Goal: Information Seeking & Learning: Get advice/opinions

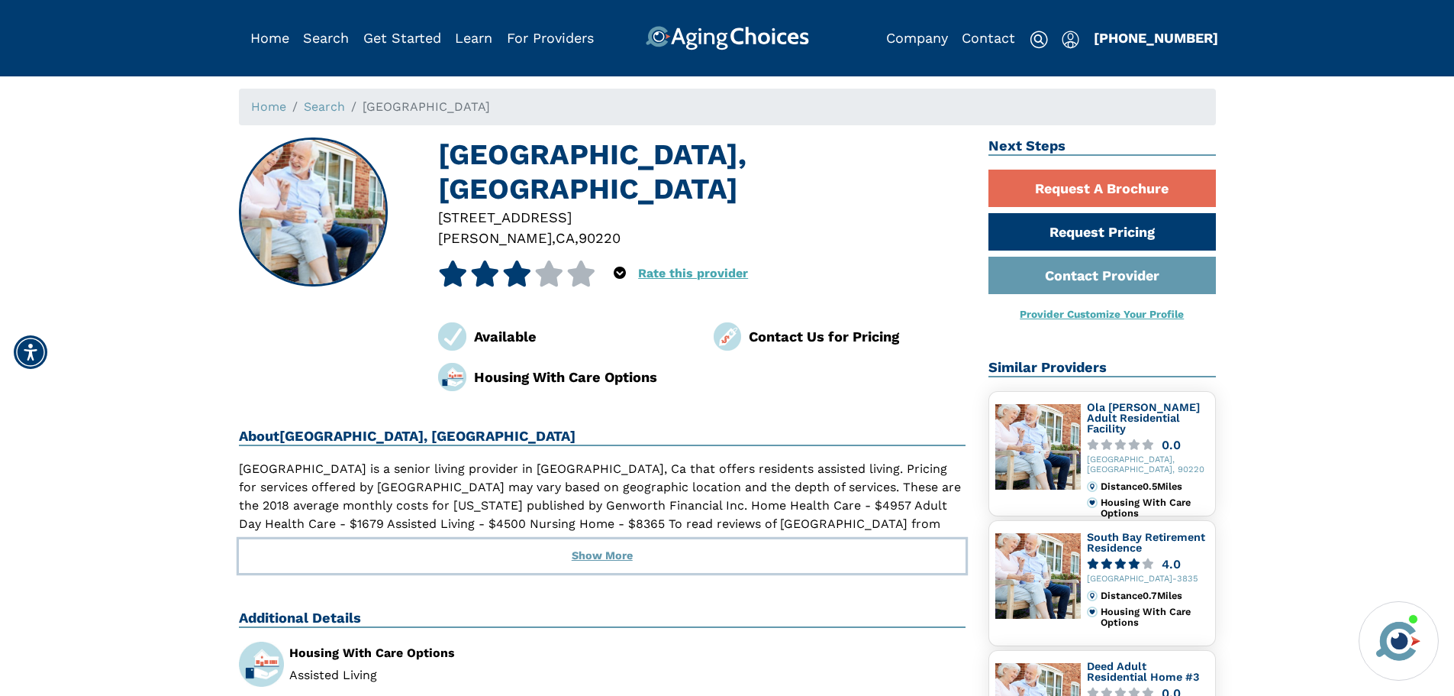
click at [588, 539] on button "Show More" at bounding box center [603, 556] width 728 height 34
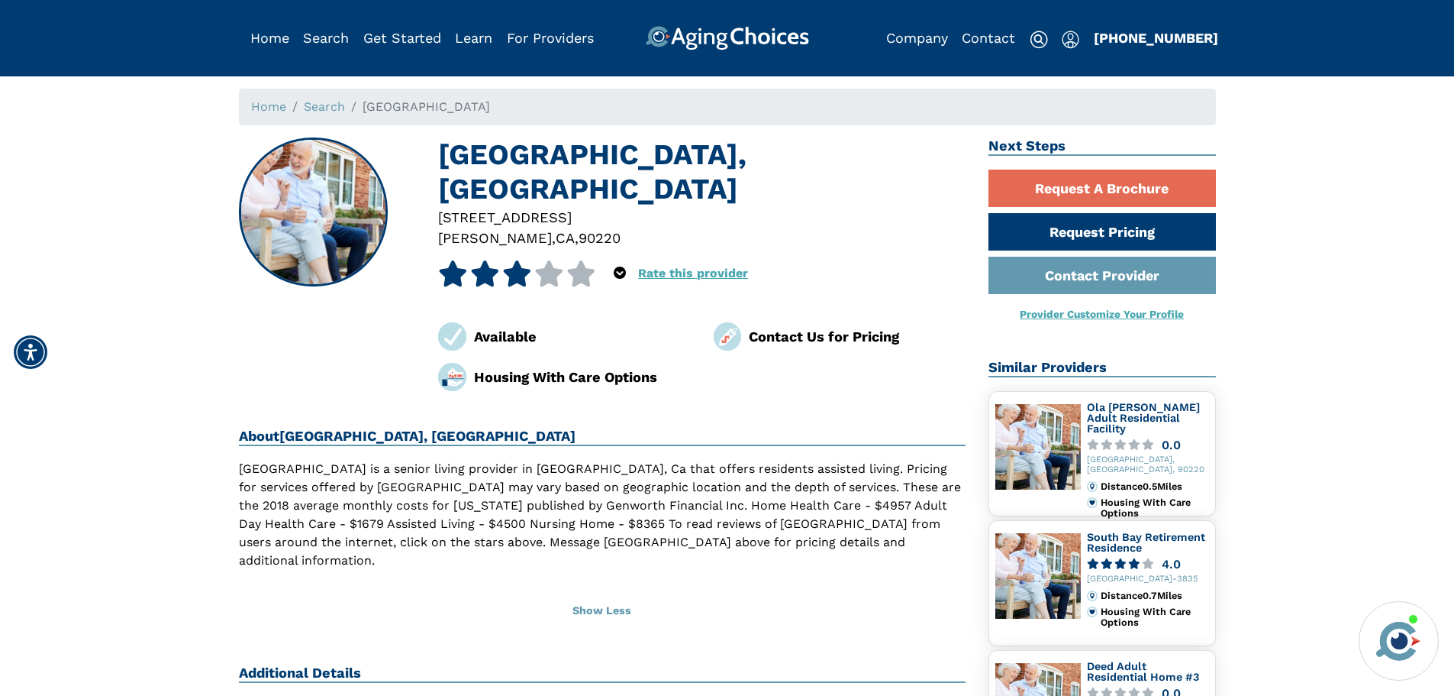
click at [544, 260] on icon at bounding box center [549, 273] width 30 height 26
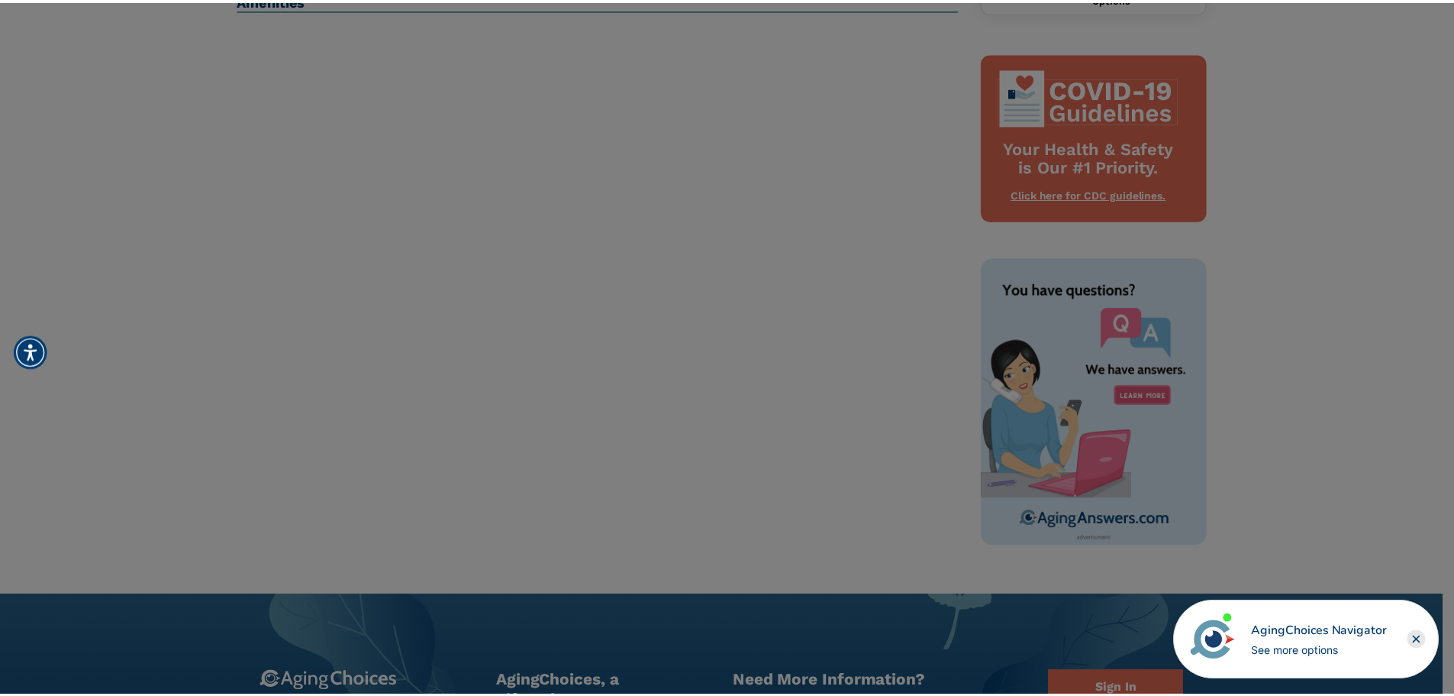
scroll to position [458, 0]
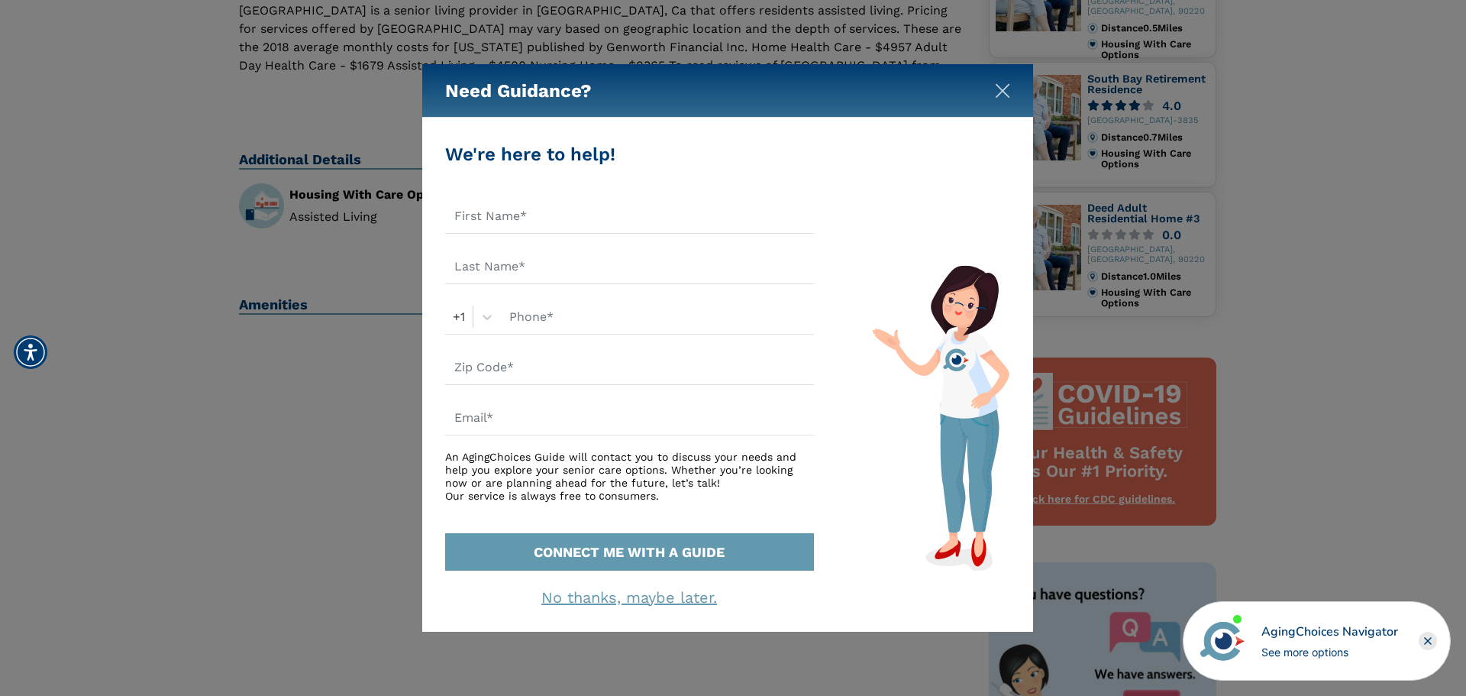
click at [995, 94] on img "Close" at bounding box center [1002, 90] width 15 height 15
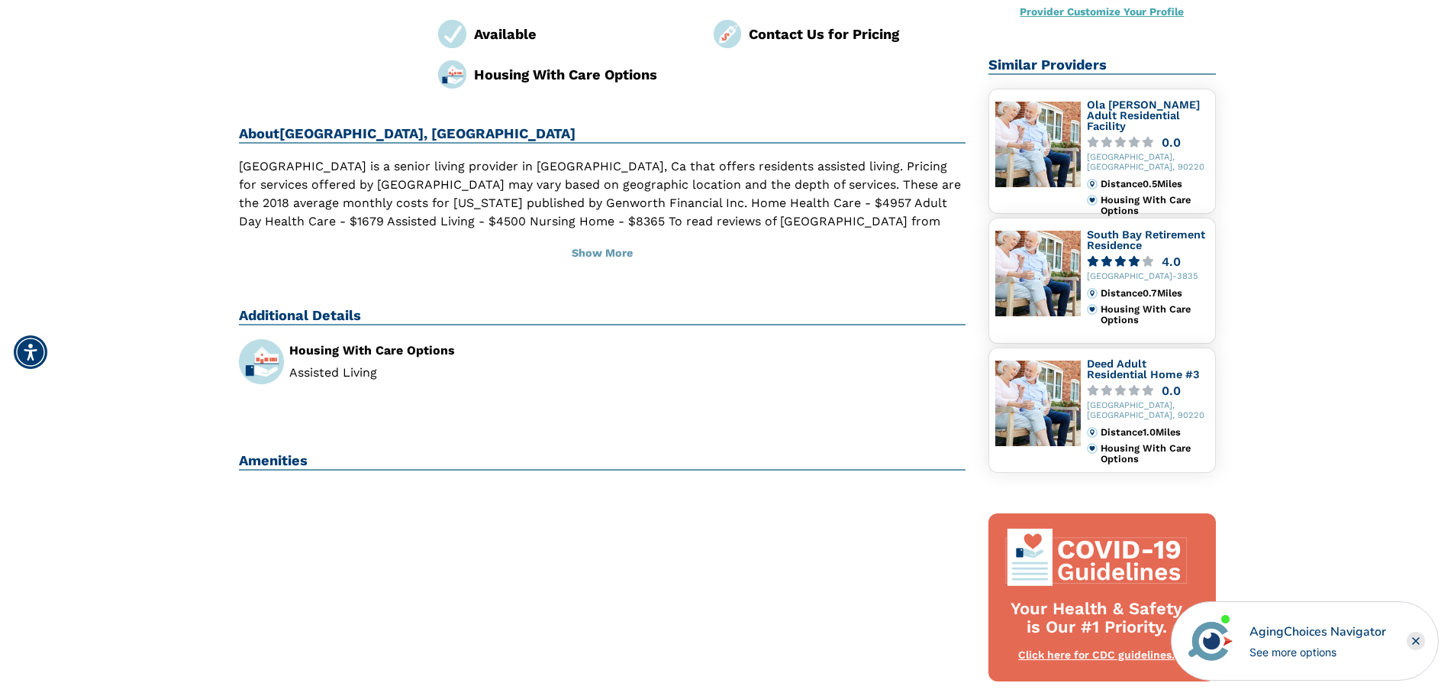
scroll to position [51, 0]
